Goal: Transaction & Acquisition: Obtain resource

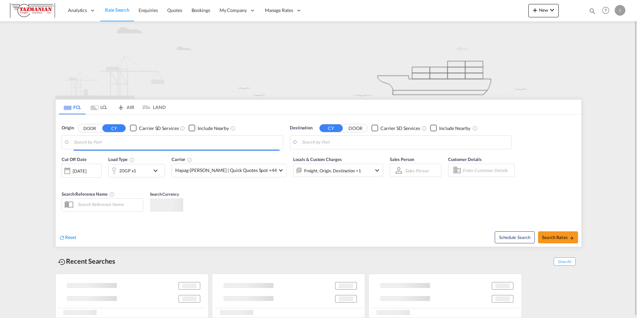
type input "[GEOGRAPHIC_DATA], [GEOGRAPHIC_DATA], USSEA"
type input "Mundra, INMUN"
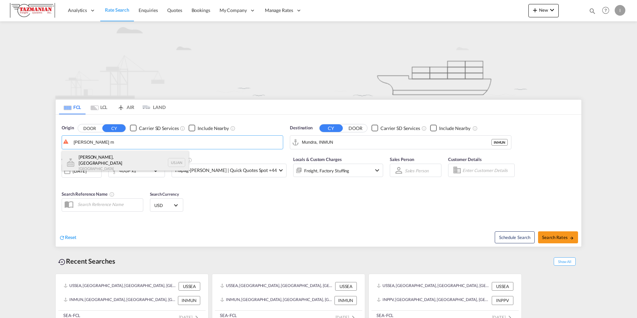
click at [119, 160] on div "[GEOGRAPHIC_DATA], MS [GEOGRAPHIC_DATA] USJAN" at bounding box center [125, 163] width 127 height 24
type input "[PERSON_NAME], [GEOGRAPHIC_DATA], USJAN"
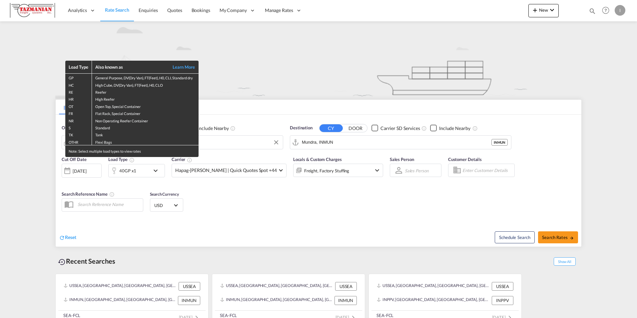
drag, startPoint x: 341, startPoint y: 143, endPoint x: 296, endPoint y: 142, distance: 45.0
click at [296, 142] on div "Load Type Also known as Learn More GP General Purpose, DV(Dry Van), FT(Feet), H…" at bounding box center [318, 159] width 637 height 318
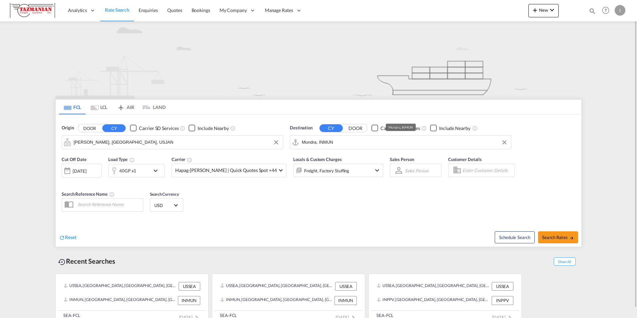
click at [309, 139] on input "Mundra, INMUN" at bounding box center [405, 142] width 206 height 10
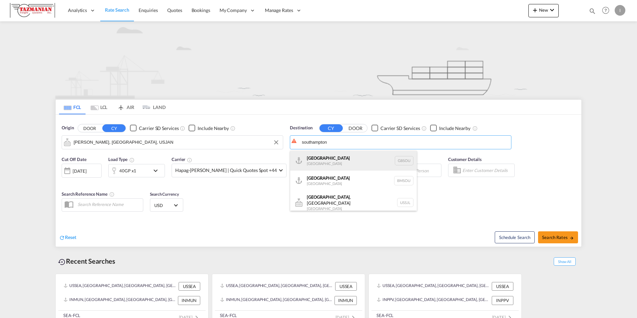
click at [317, 160] on div "[GEOGRAPHIC_DATA] [GEOGRAPHIC_DATA] GBSOU" at bounding box center [353, 161] width 127 height 20
type input "[GEOGRAPHIC_DATA], GBSOU"
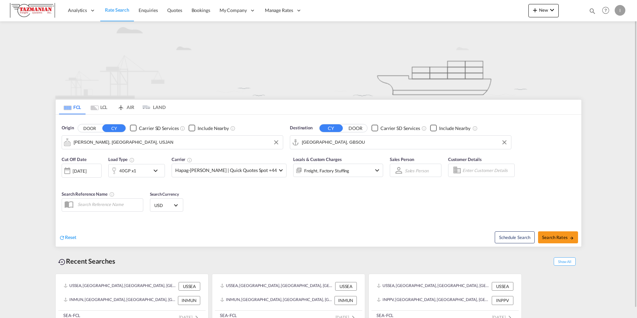
click at [143, 171] on div "40GP x1" at bounding box center [129, 170] width 41 height 13
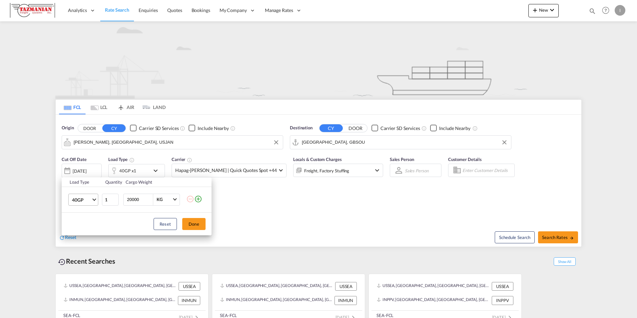
click at [95, 200] on md-select-value "40GP" at bounding box center [84, 199] width 27 height 11
click at [84, 183] on md-option "20GP" at bounding box center [89, 184] width 45 height 16
drag, startPoint x: 151, startPoint y: 201, endPoint x: 115, endPoint y: 202, distance: 36.3
click at [126, 203] on input "19996" at bounding box center [139, 199] width 27 height 11
type input "1"
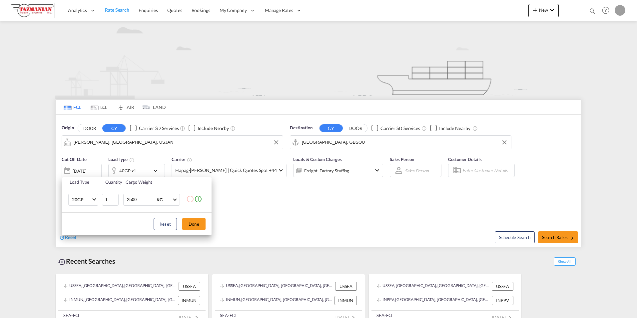
click at [174, 204] on md-select-value "KG" at bounding box center [167, 199] width 23 height 11
click at [177, 200] on md-option "KG" at bounding box center [173, 200] width 45 height 16
click at [175, 199] on span at bounding box center [175, 199] width 4 height 4
drag, startPoint x: 144, startPoint y: 200, endPoint x: 103, endPoint y: 192, distance: 42.3
click at [106, 195] on md-backdrop at bounding box center [318, 159] width 637 height 318
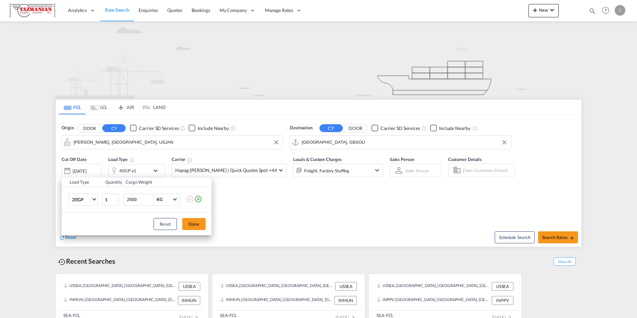
drag, startPoint x: 140, startPoint y: 200, endPoint x: 99, endPoint y: 199, distance: 41.3
click at [99, 199] on tr "20GP 1 2500 KG" at bounding box center [137, 200] width 150 height 26
type input "1000"
click at [192, 218] on button "Done" at bounding box center [193, 224] width 23 height 12
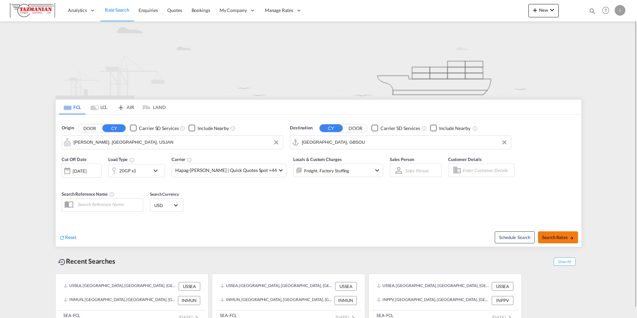
click at [555, 238] on span "Search Rates" at bounding box center [558, 237] width 32 height 5
type input "USJAN to GBSOU / [DATE]"
